Goal: Find specific page/section: Find specific page/section

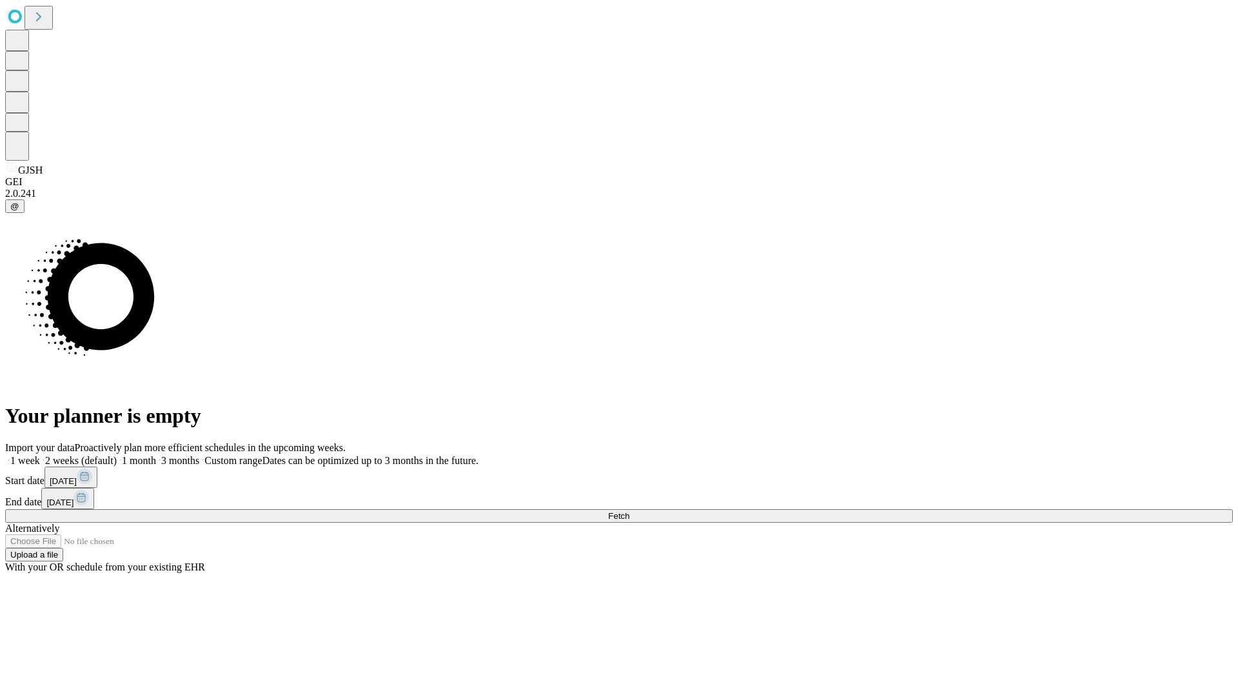
click at [630, 511] on span "Fetch" at bounding box center [618, 516] width 21 height 10
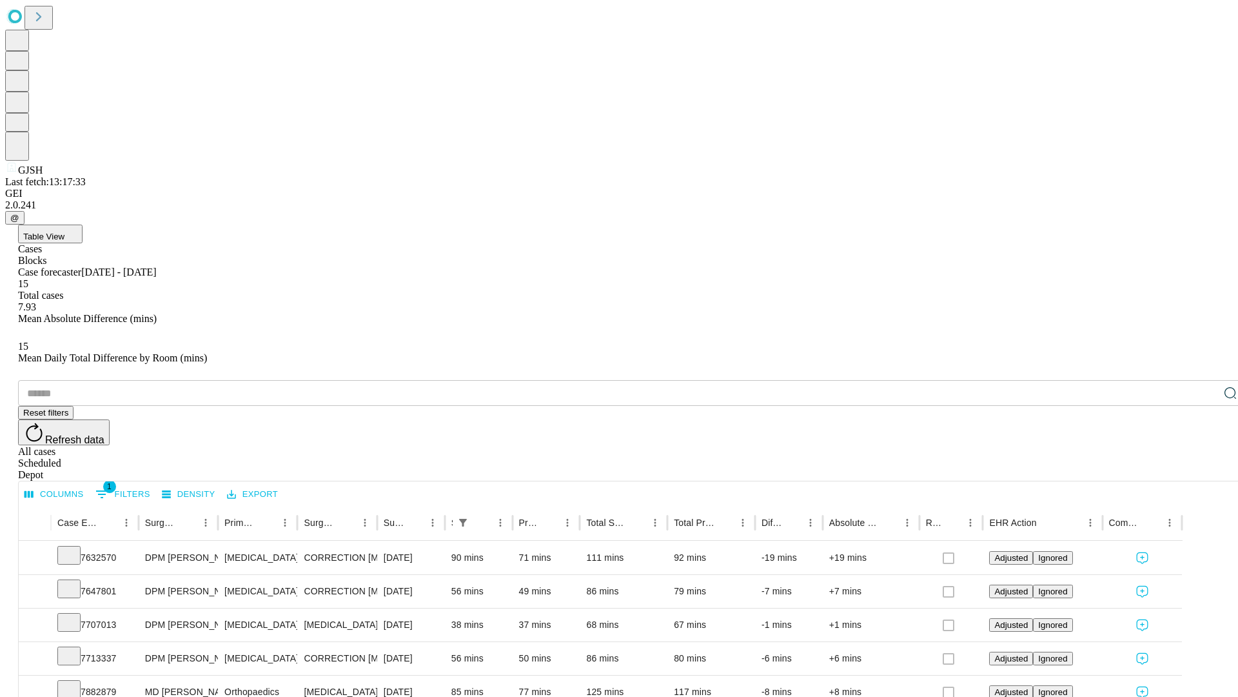
click at [1205, 469] on div "Depot" at bounding box center [632, 475] width 1228 height 12
click at [1100, 446] on div "All cases" at bounding box center [632, 452] width 1228 height 12
type input "*******"
